Goal: Information Seeking & Learning: Learn about a topic

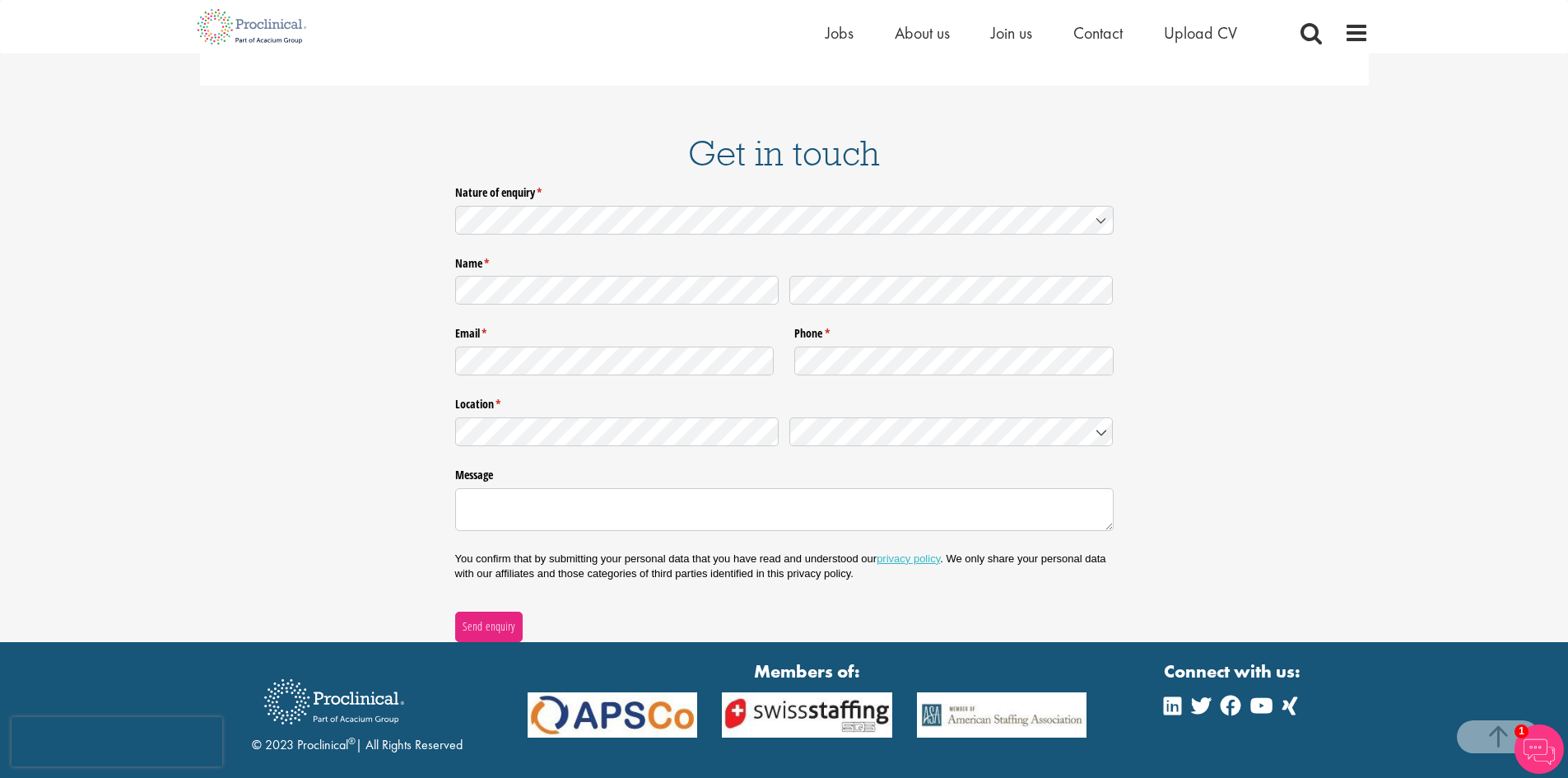
scroll to position [2222, 0]
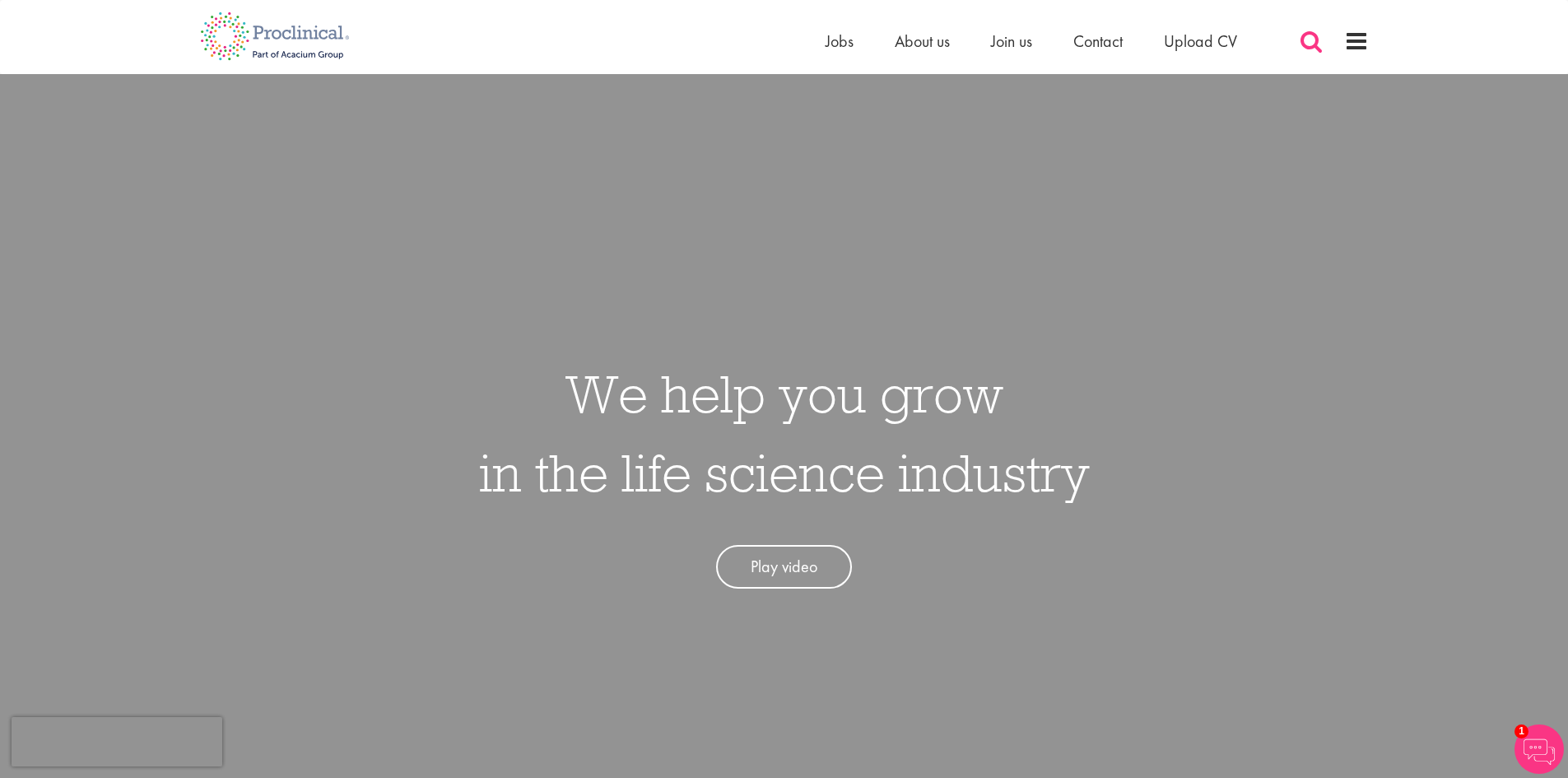
click at [1302, 40] on span at bounding box center [1310, 41] width 24 height 24
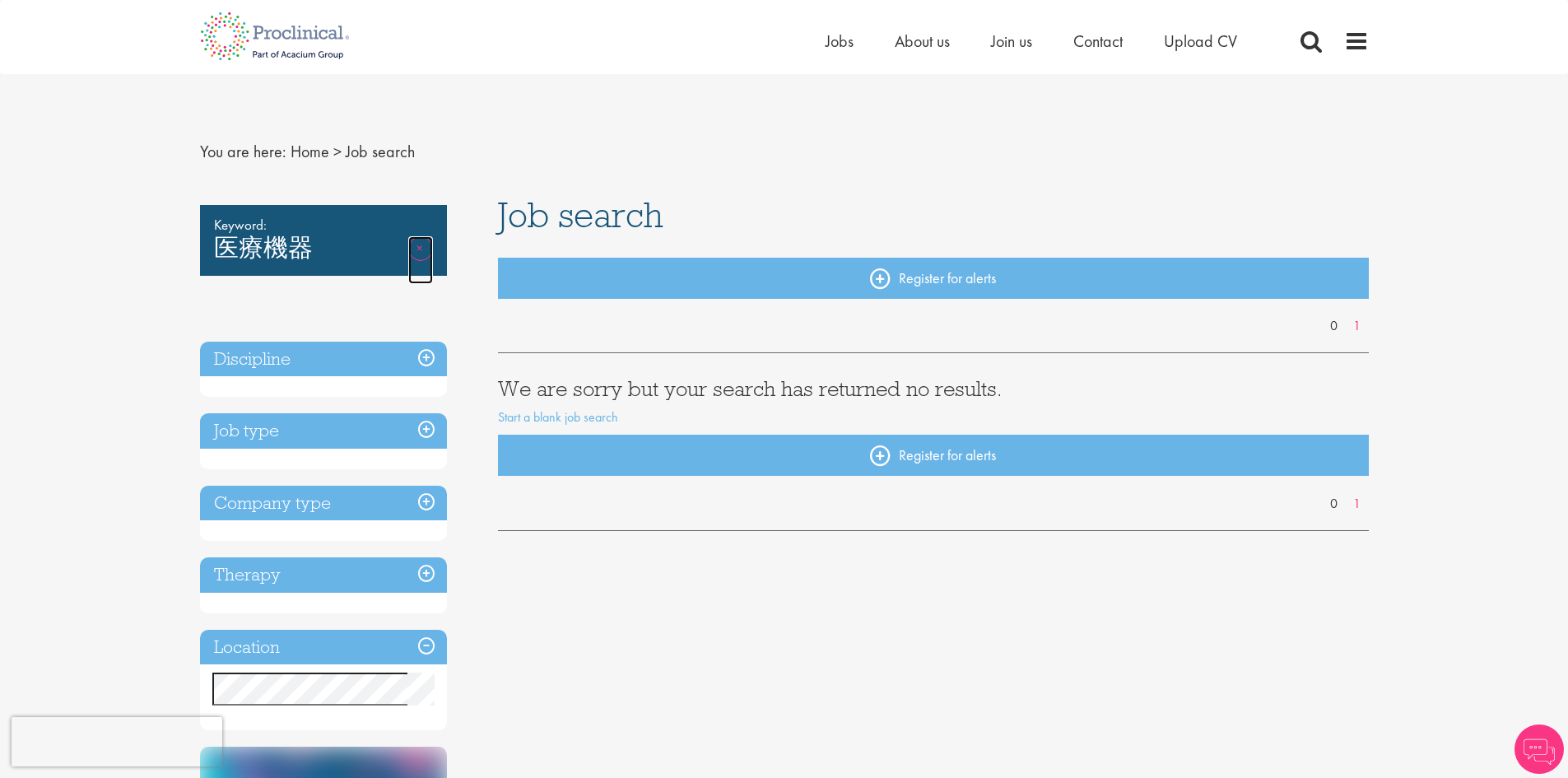
click at [421, 245] on link "Remove" at bounding box center [420, 259] width 24 height 48
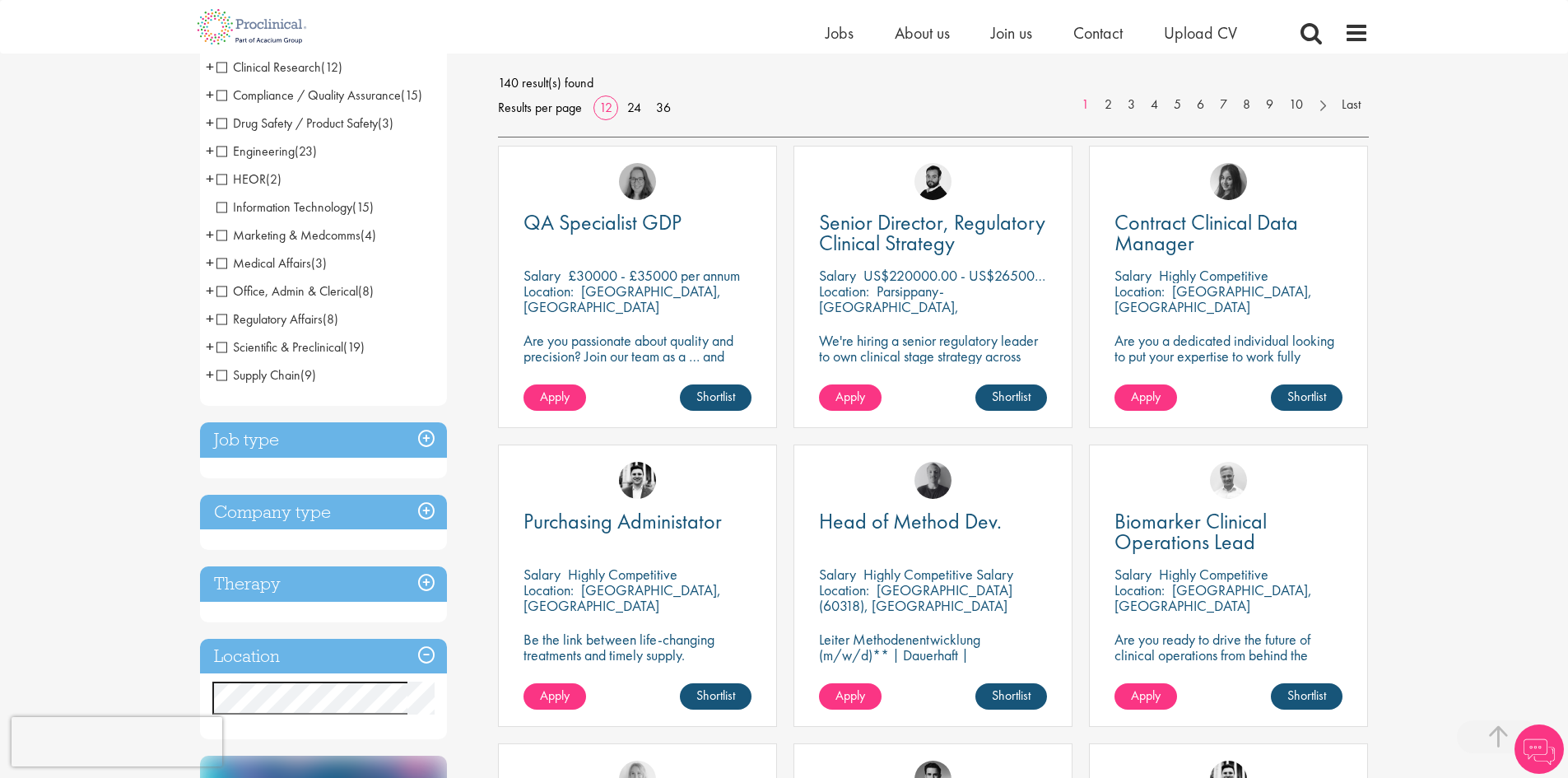
scroll to position [329, 0]
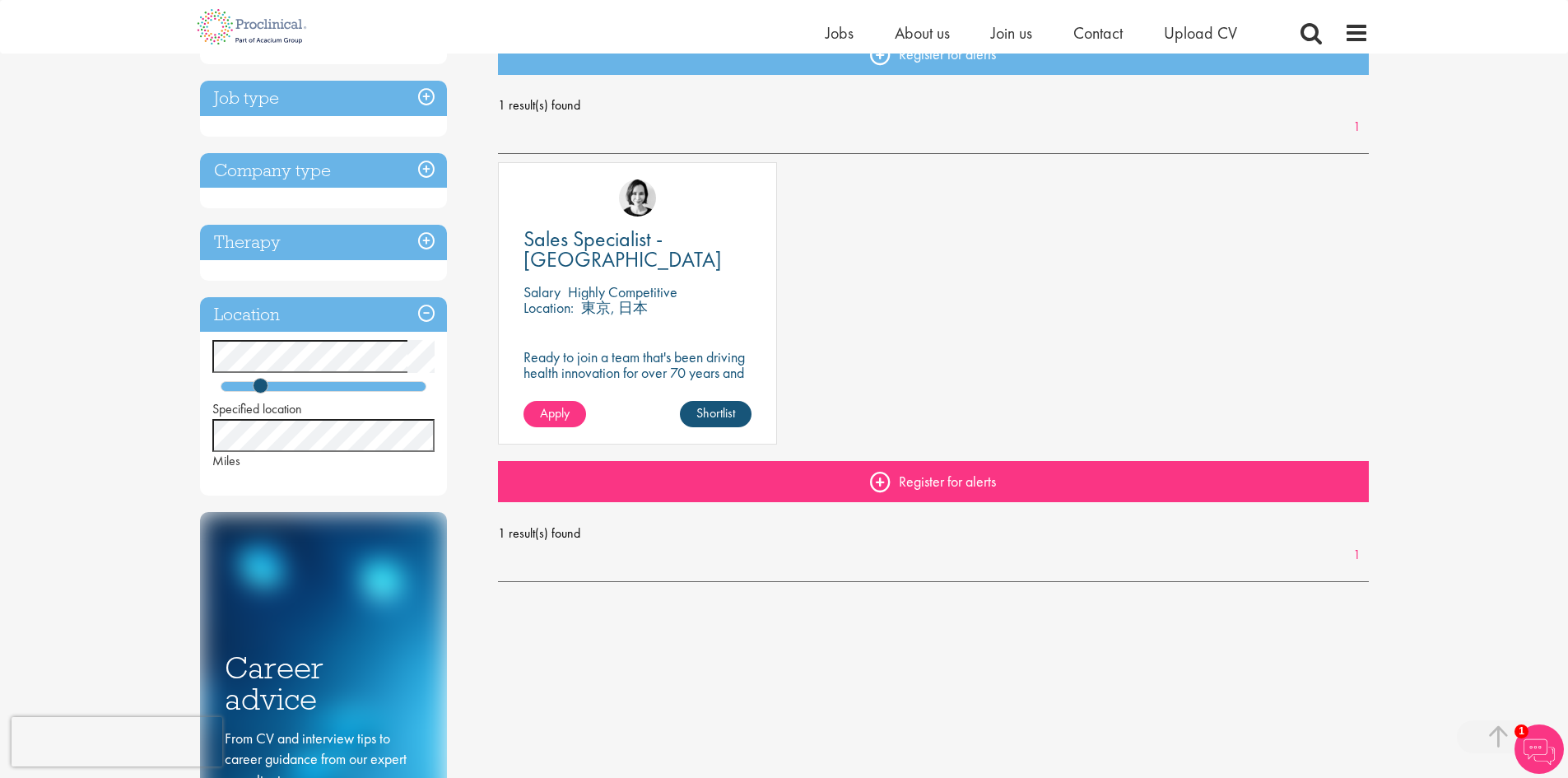
scroll to position [164, 0]
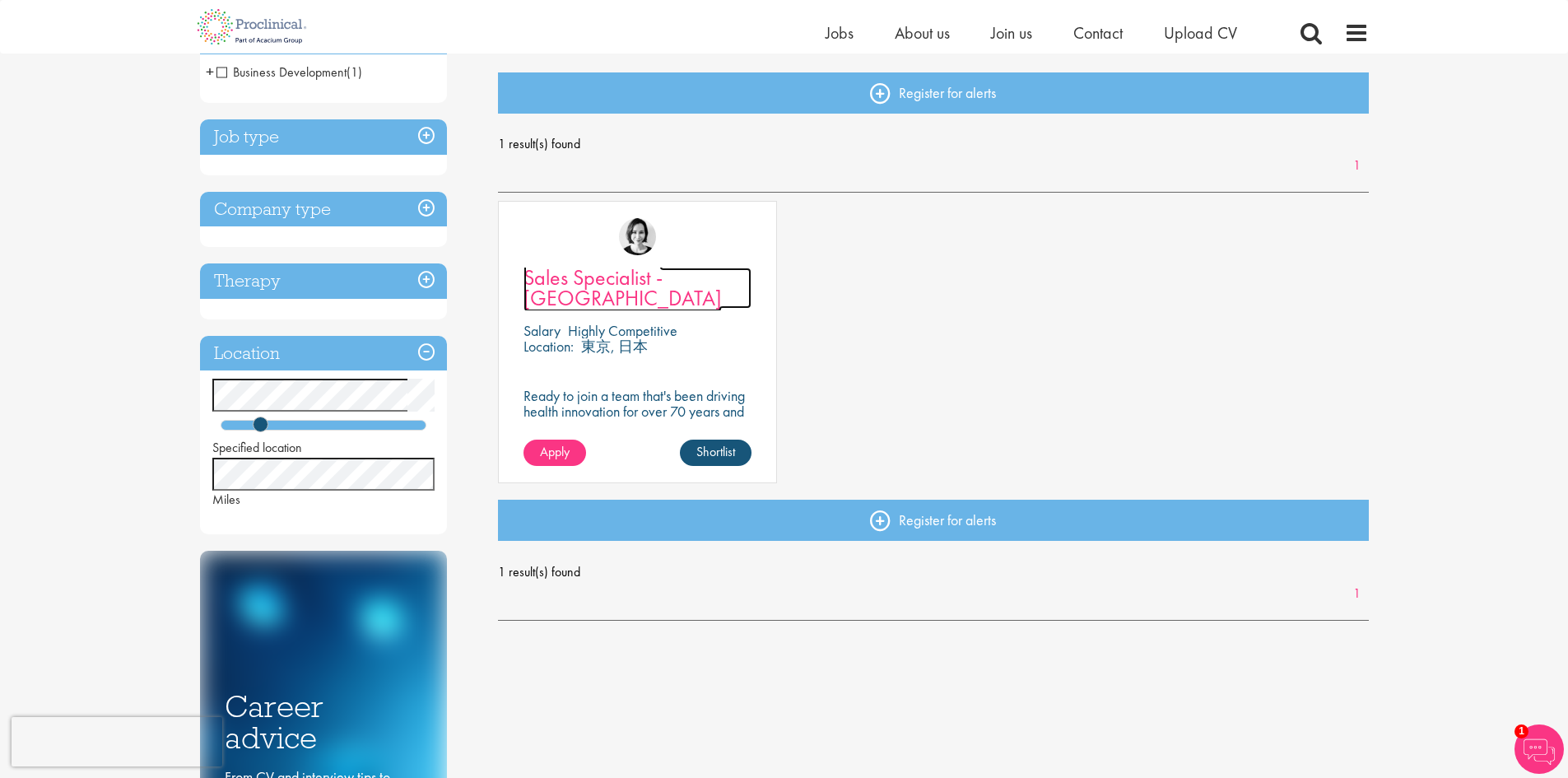
click at [596, 271] on span "Sales Specialist - [GEOGRAPHIC_DATA]" at bounding box center [622, 287] width 199 height 49
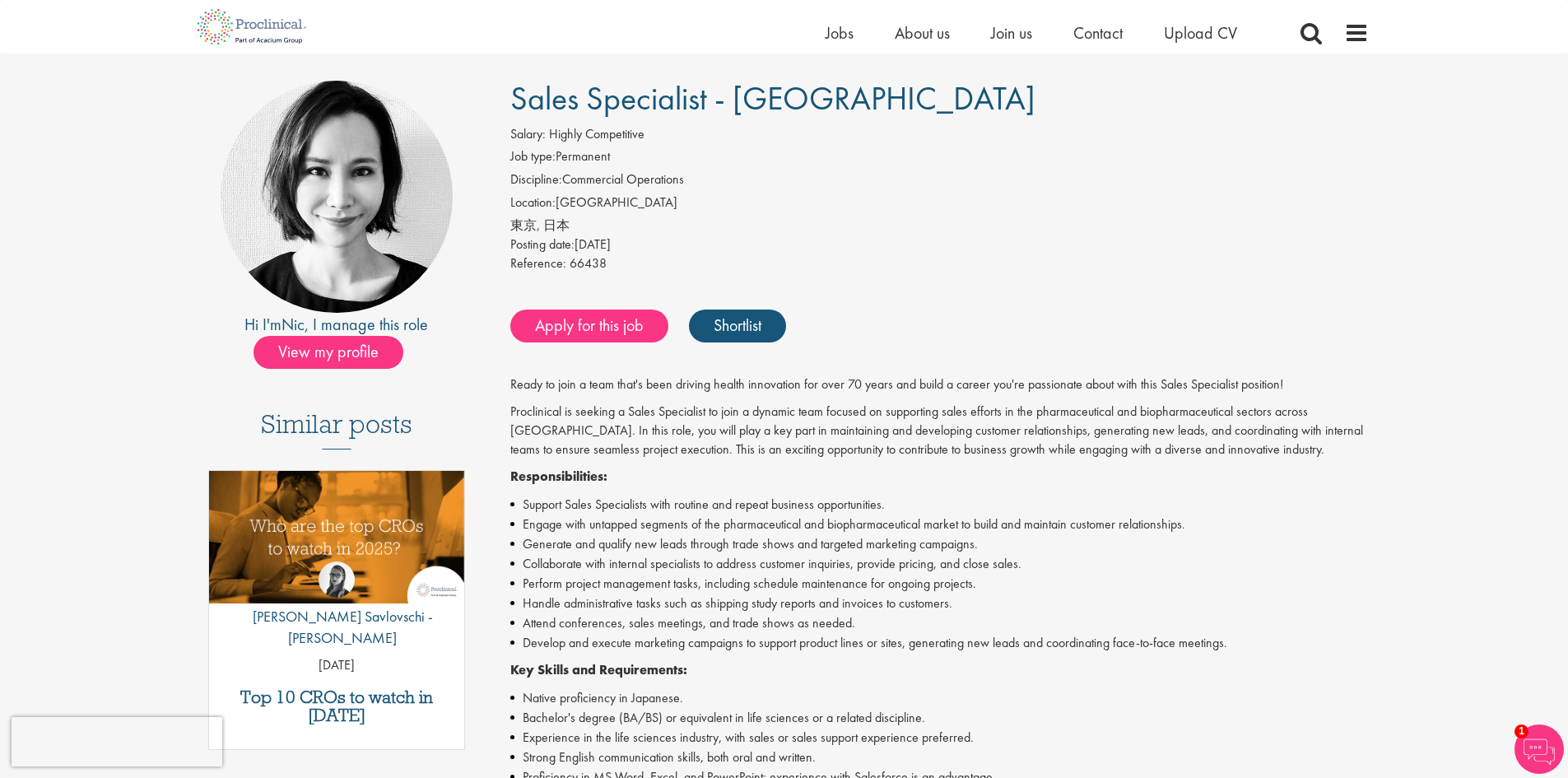
scroll to position [164, 0]
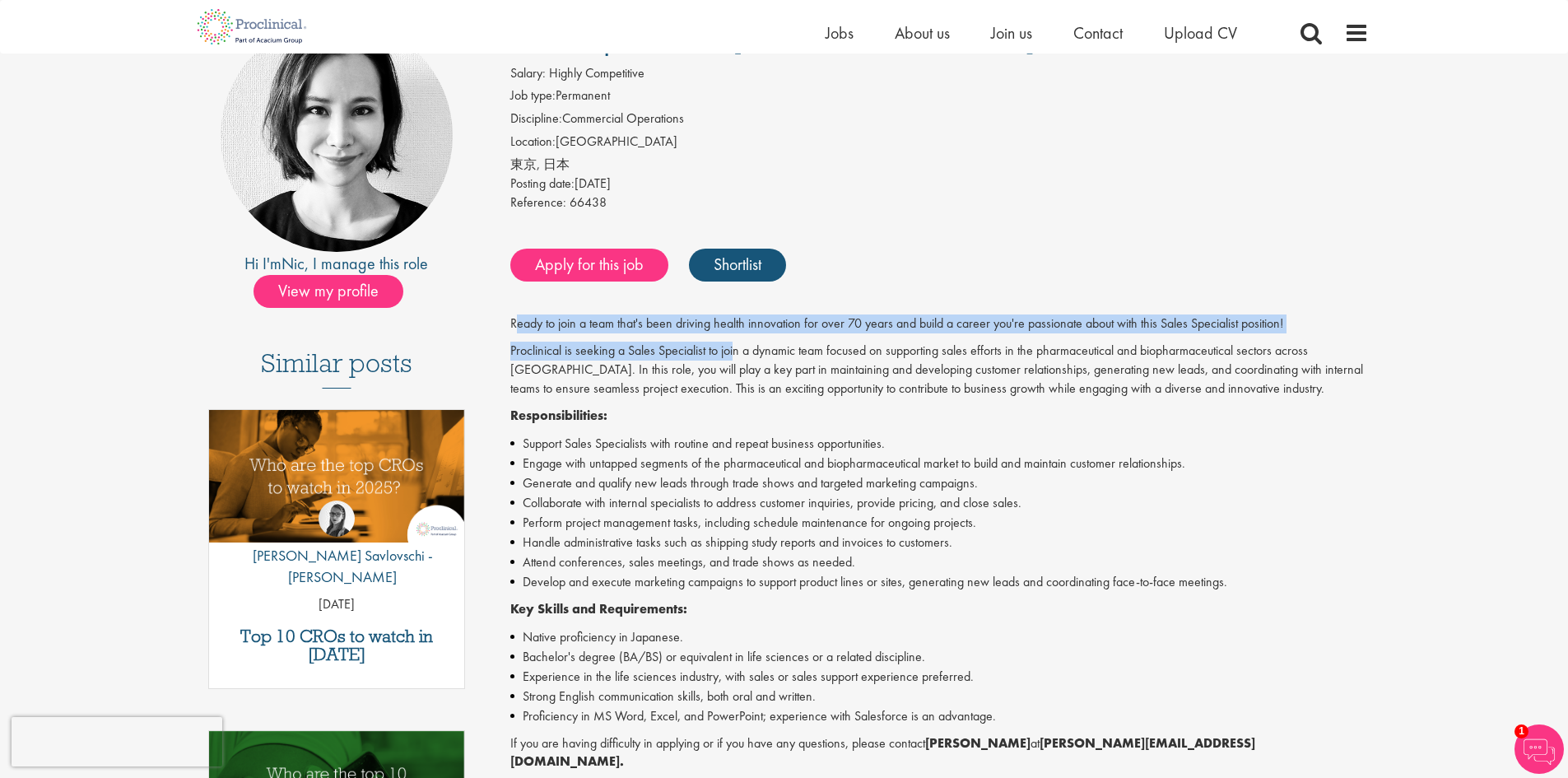
drag, startPoint x: 513, startPoint y: 326, endPoint x: 735, endPoint y: 342, distance: 222.6
click at [735, 342] on div "Ready to join a team that's been driving health innovation for over 70 years an…" at bounding box center [940, 602] width 858 height 575
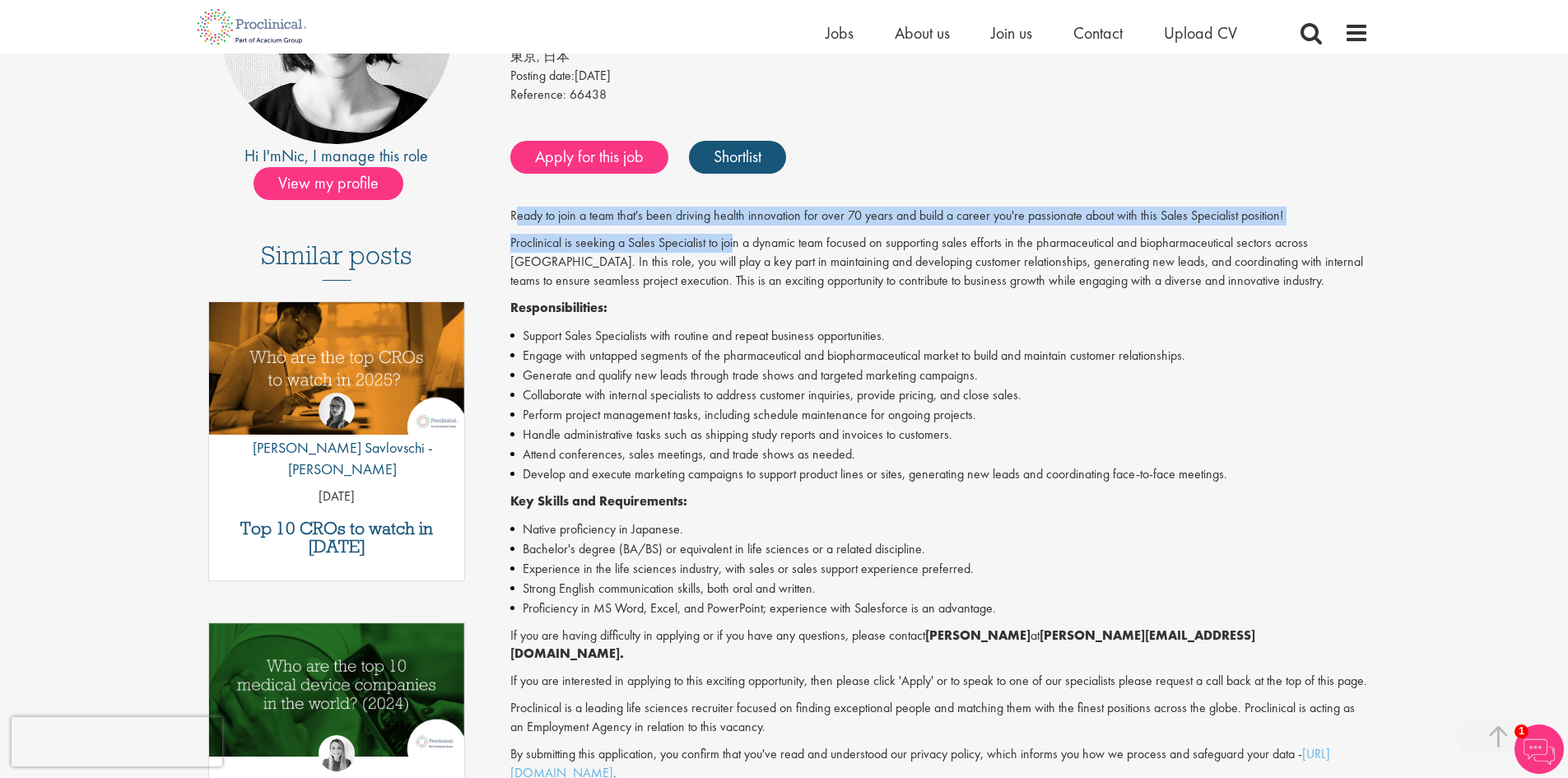
scroll to position [329, 0]
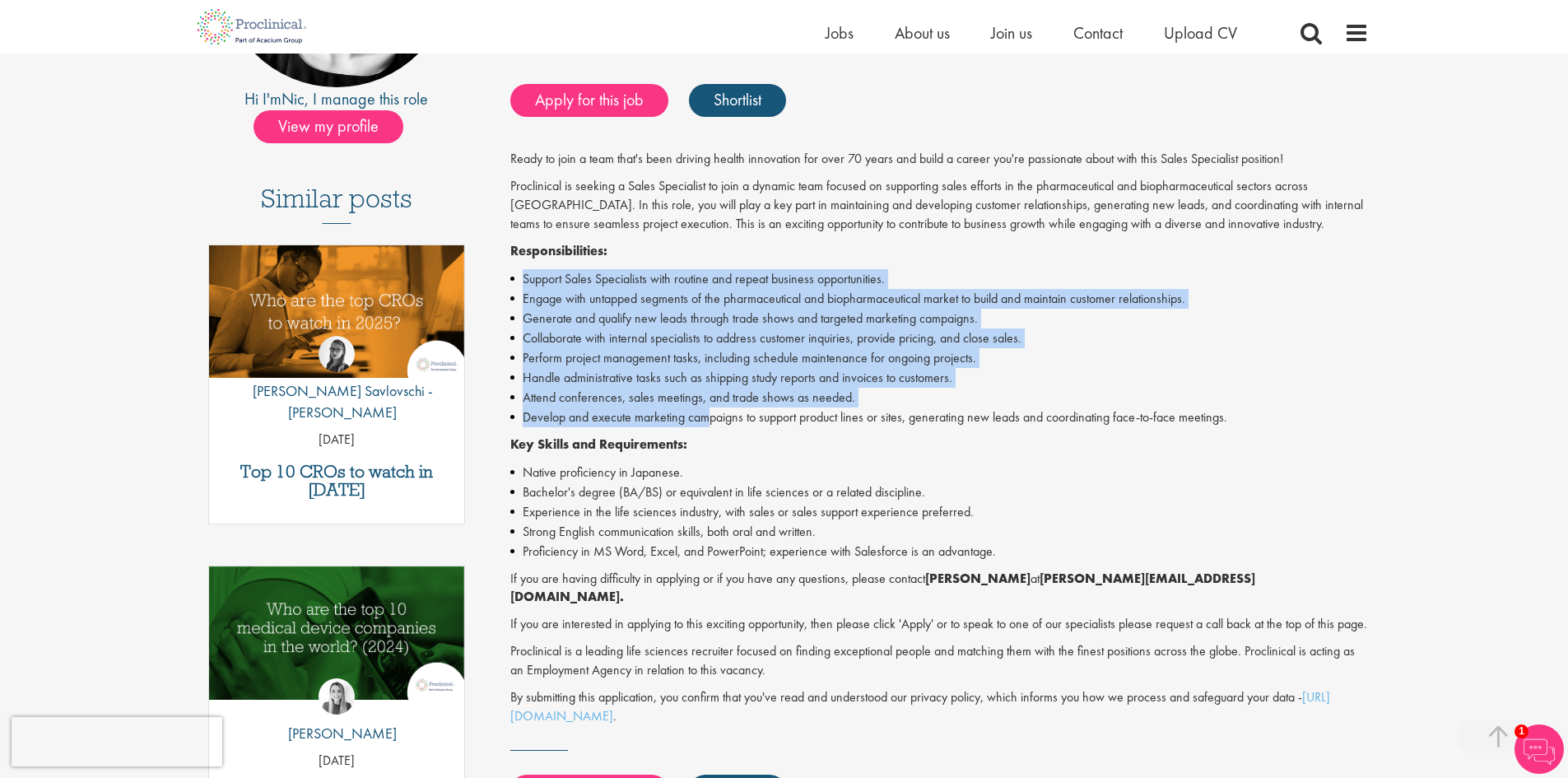
drag, startPoint x: 525, startPoint y: 287, endPoint x: 708, endPoint y: 423, distance: 228.0
click at [708, 423] on ul "Support Sales Specialists with routine and repeat business opportunities. Engag…" at bounding box center [940, 348] width 858 height 158
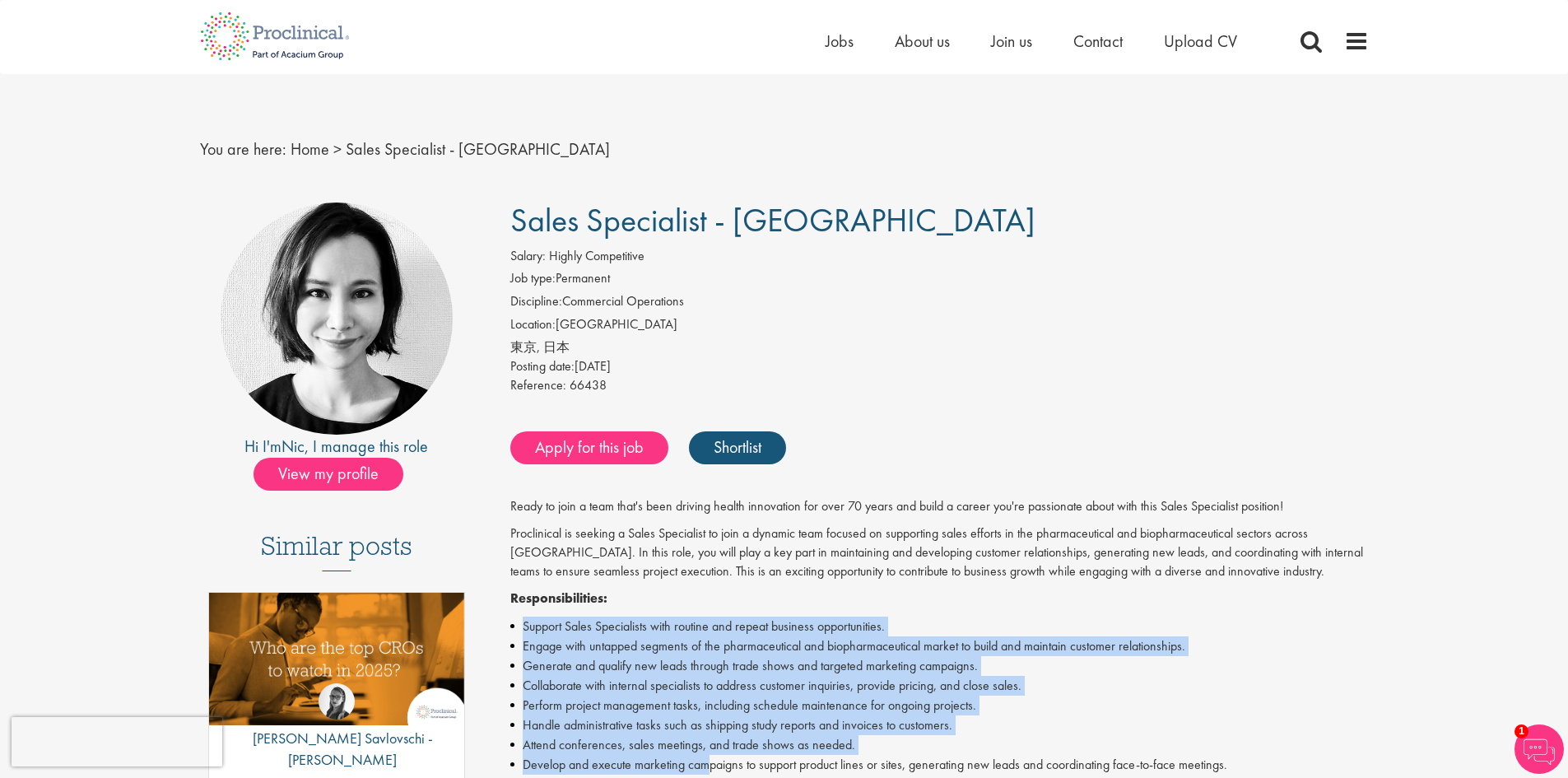
scroll to position [0, 0]
